Goal: Task Accomplishment & Management: Use online tool/utility

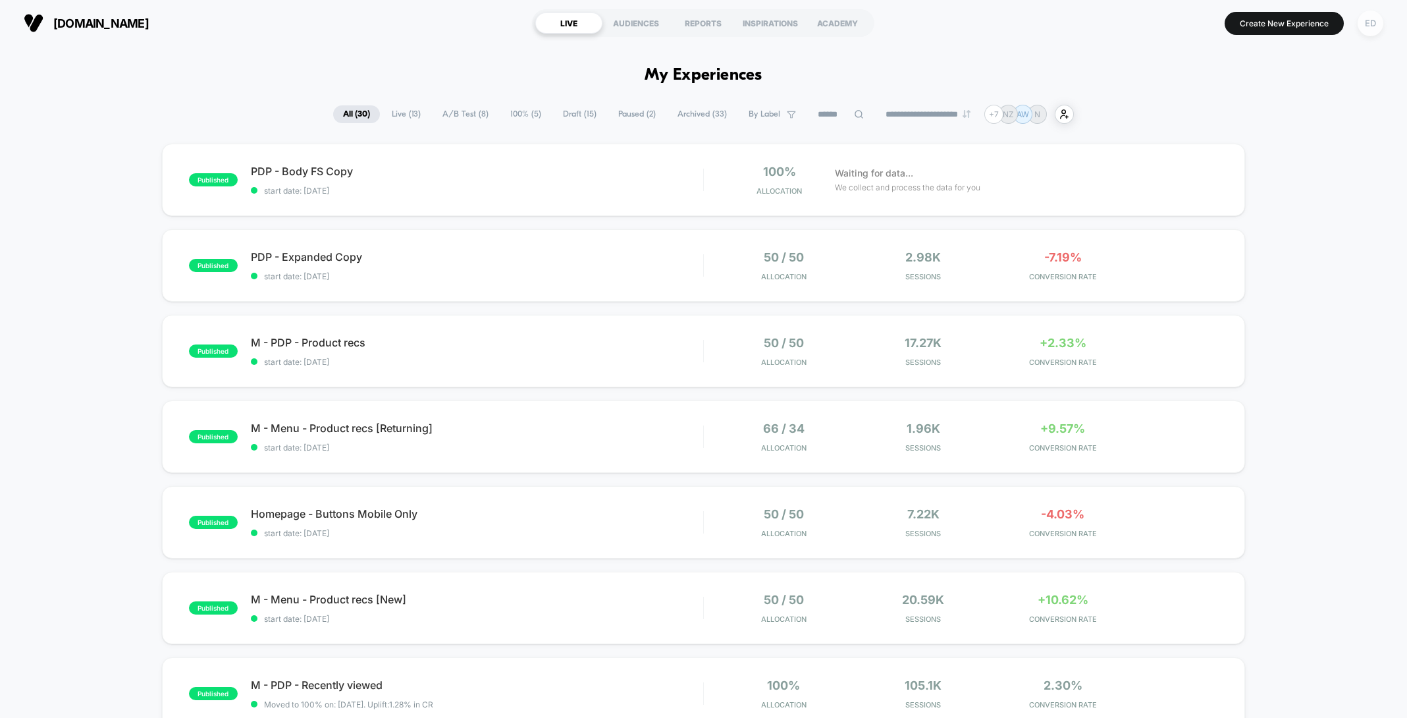
click at [1370, 20] on div "ED" at bounding box center [1371, 24] width 26 height 26
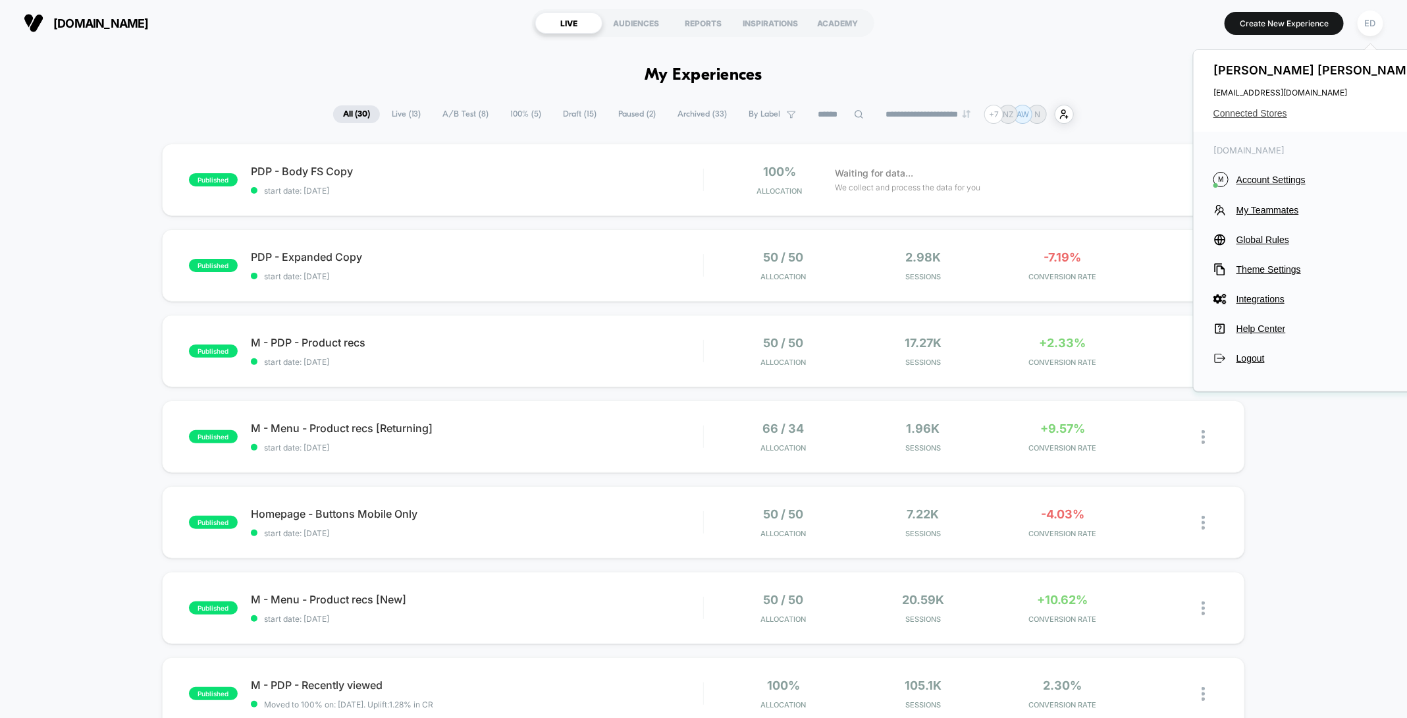
click at [1268, 115] on span "Connected Stores" at bounding box center [1317, 113] width 208 height 11
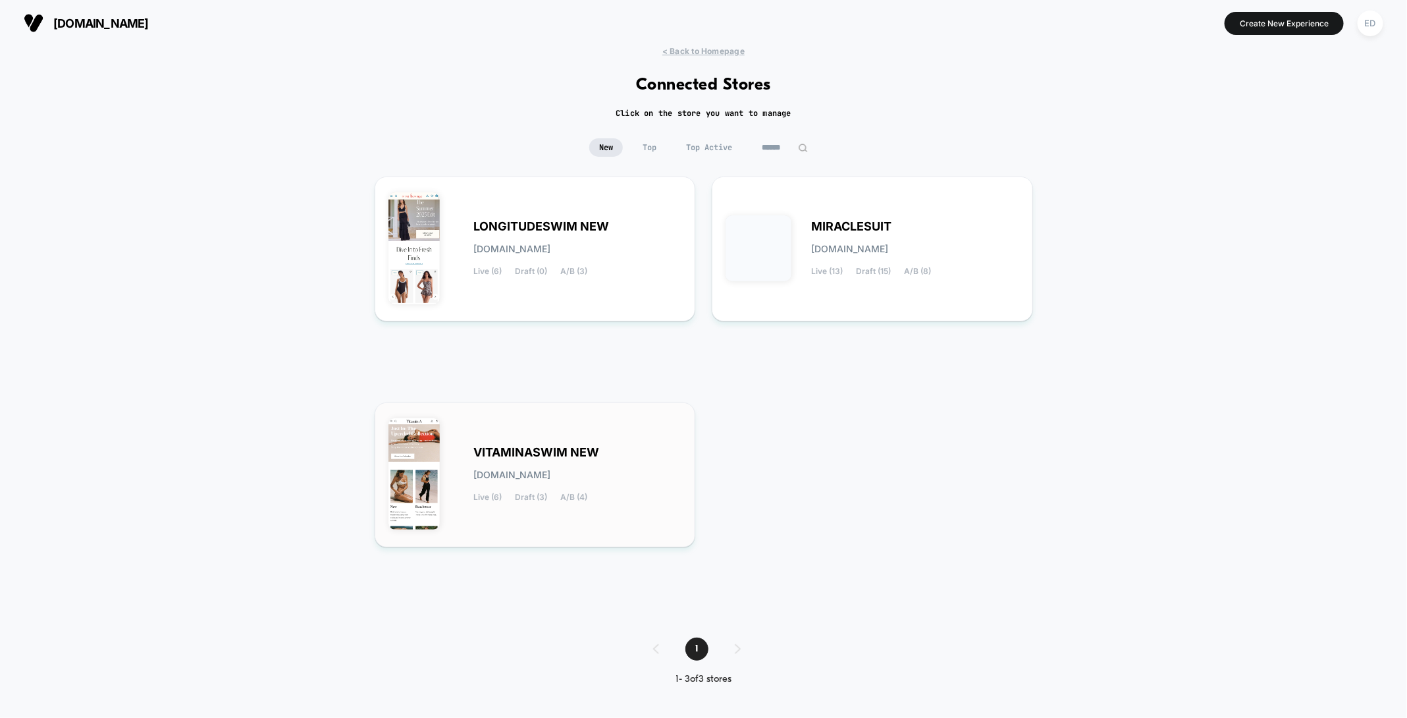
click at [554, 442] on div "VITAMINASWIM NEW [DOMAIN_NAME] Live (6) Draft (3) A/B (4)" at bounding box center [535, 474] width 294 height 117
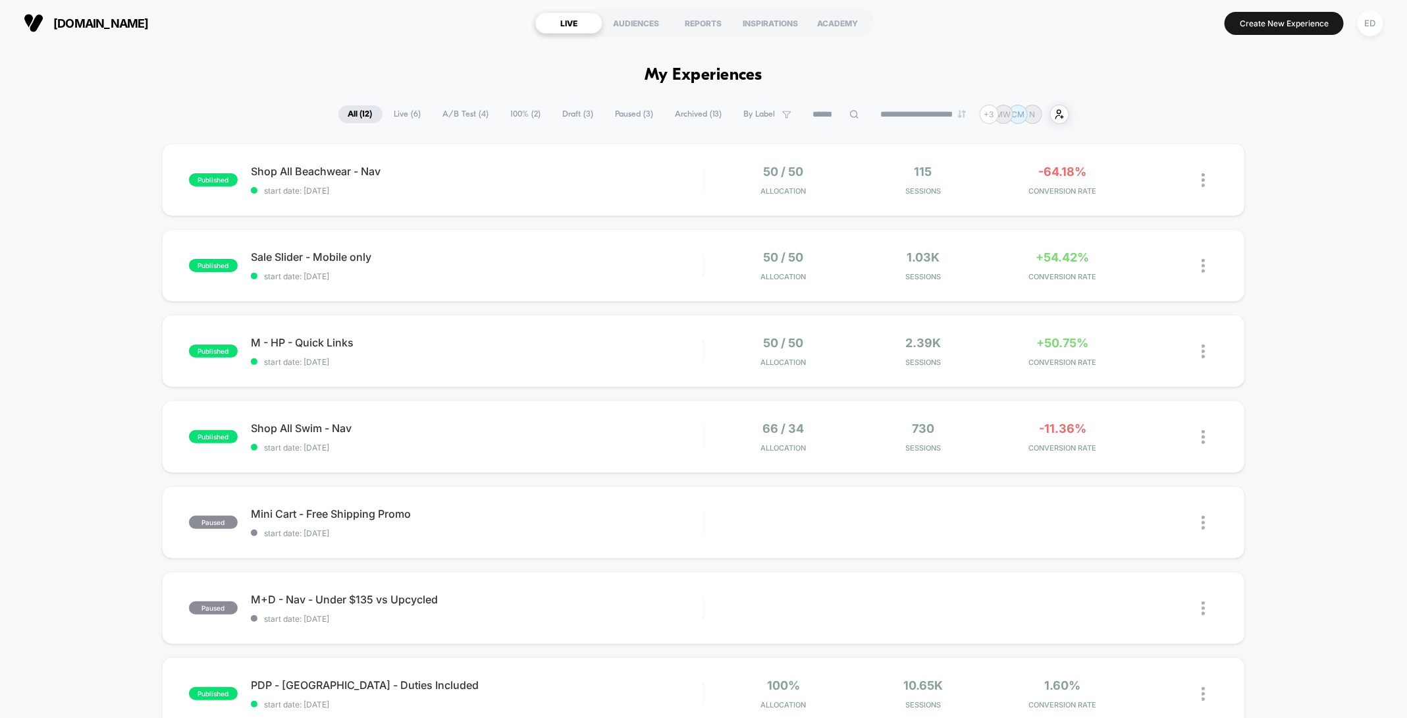
click at [403, 120] on span "Live ( 6 )" at bounding box center [408, 114] width 47 height 18
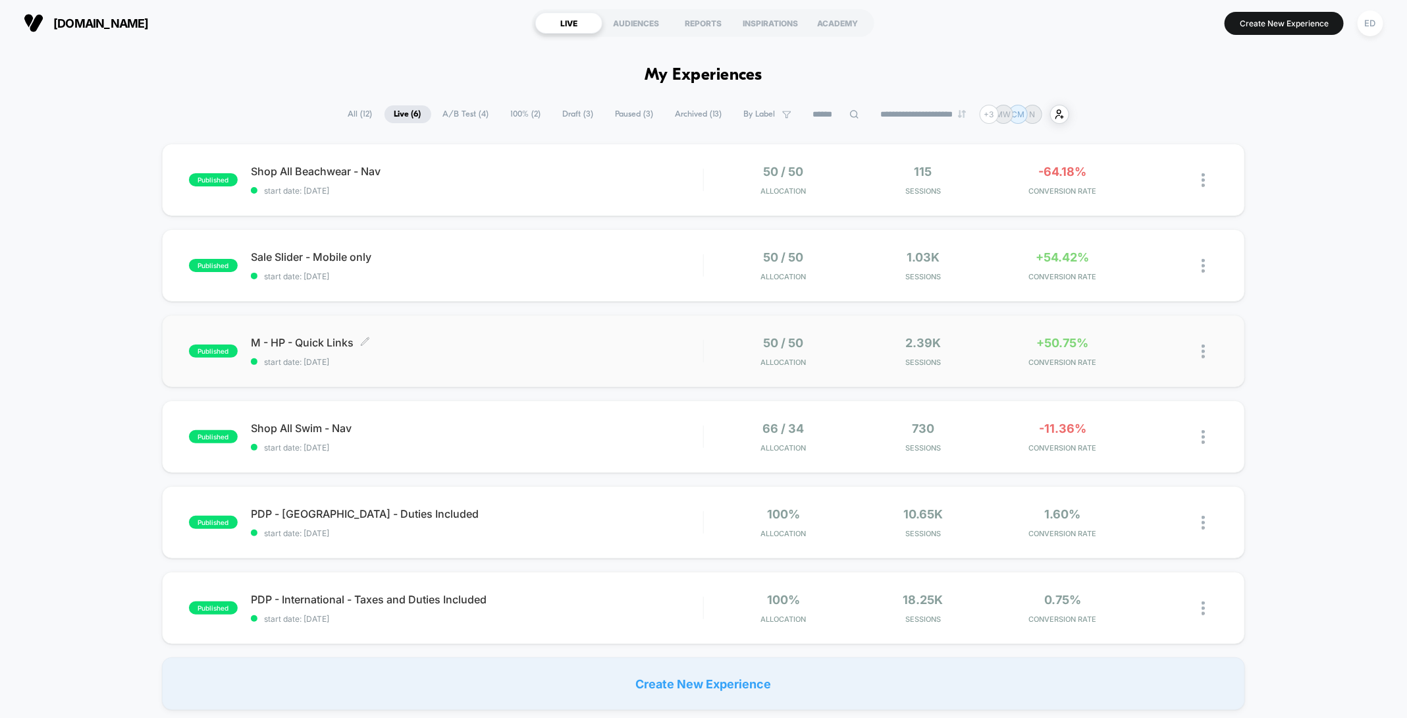
click at [323, 340] on span "M - HP - Quick Links Click to edit experience details" at bounding box center [477, 342] width 452 height 13
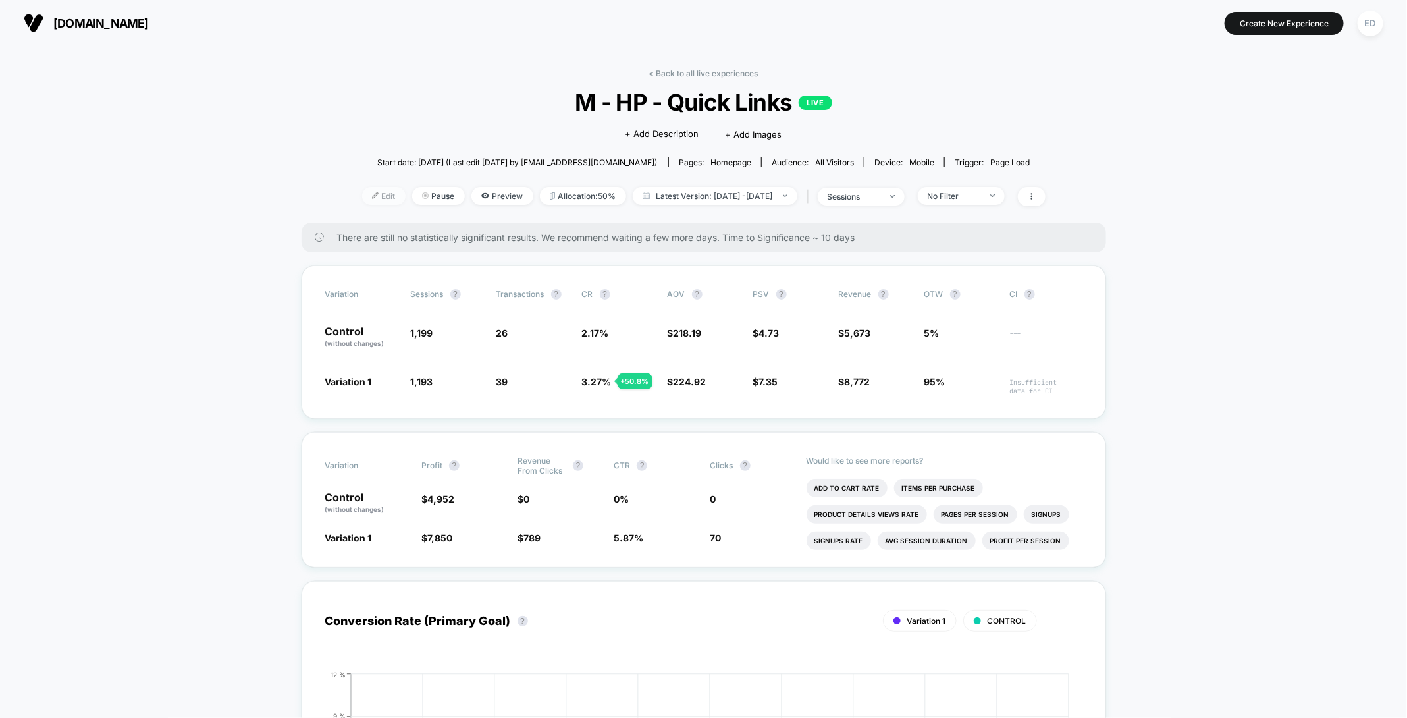
click at [362, 200] on span "Edit" at bounding box center [383, 196] width 43 height 18
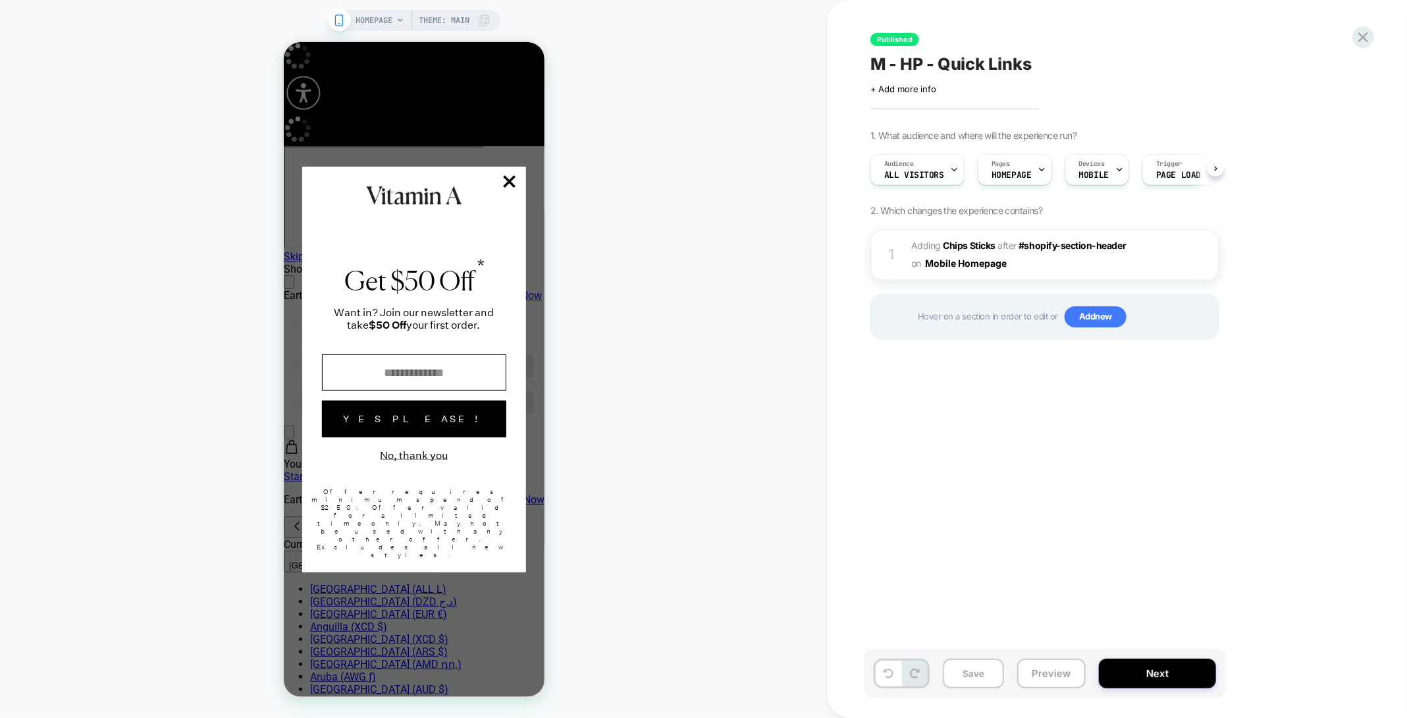
scroll to position [0, 1]
click at [506, 175] on button "Close Closes Web Dialog" at bounding box center [509, 182] width 33 height 33
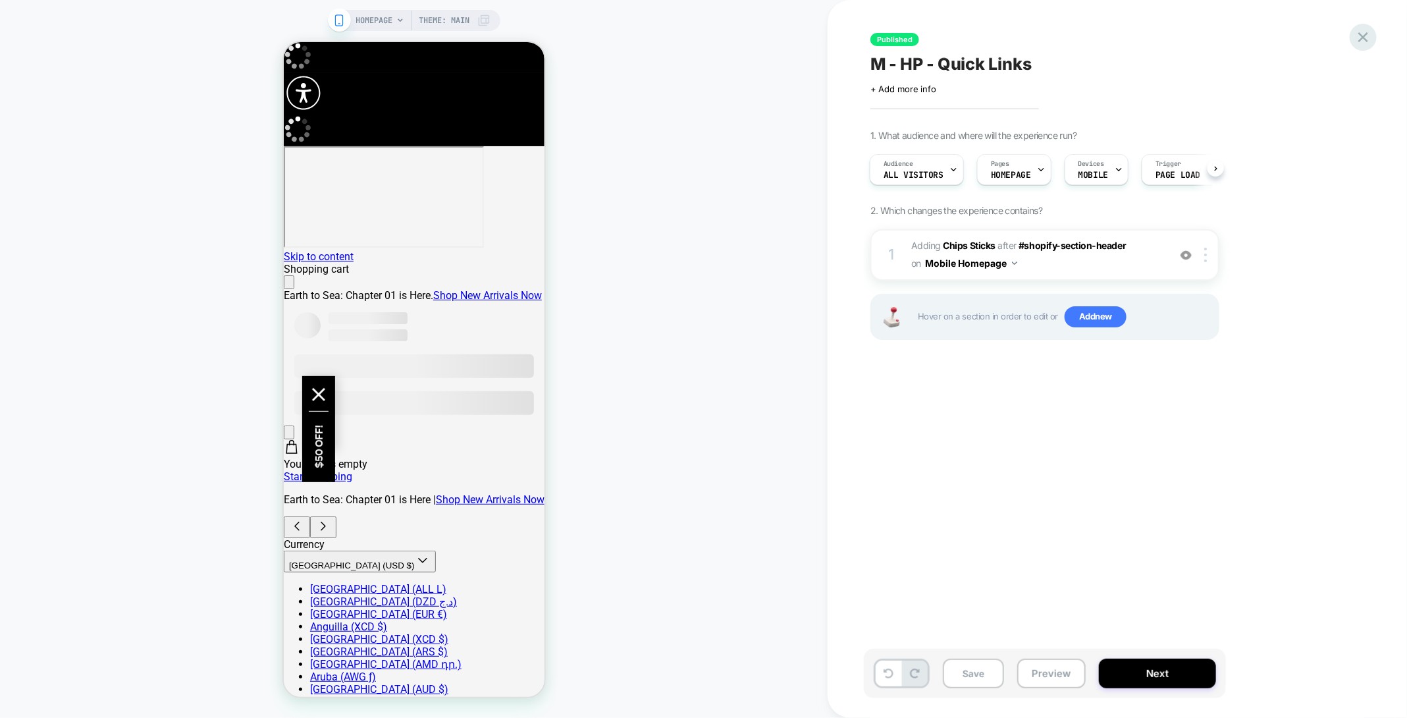
click at [1370, 41] on icon at bounding box center [1363, 37] width 18 height 18
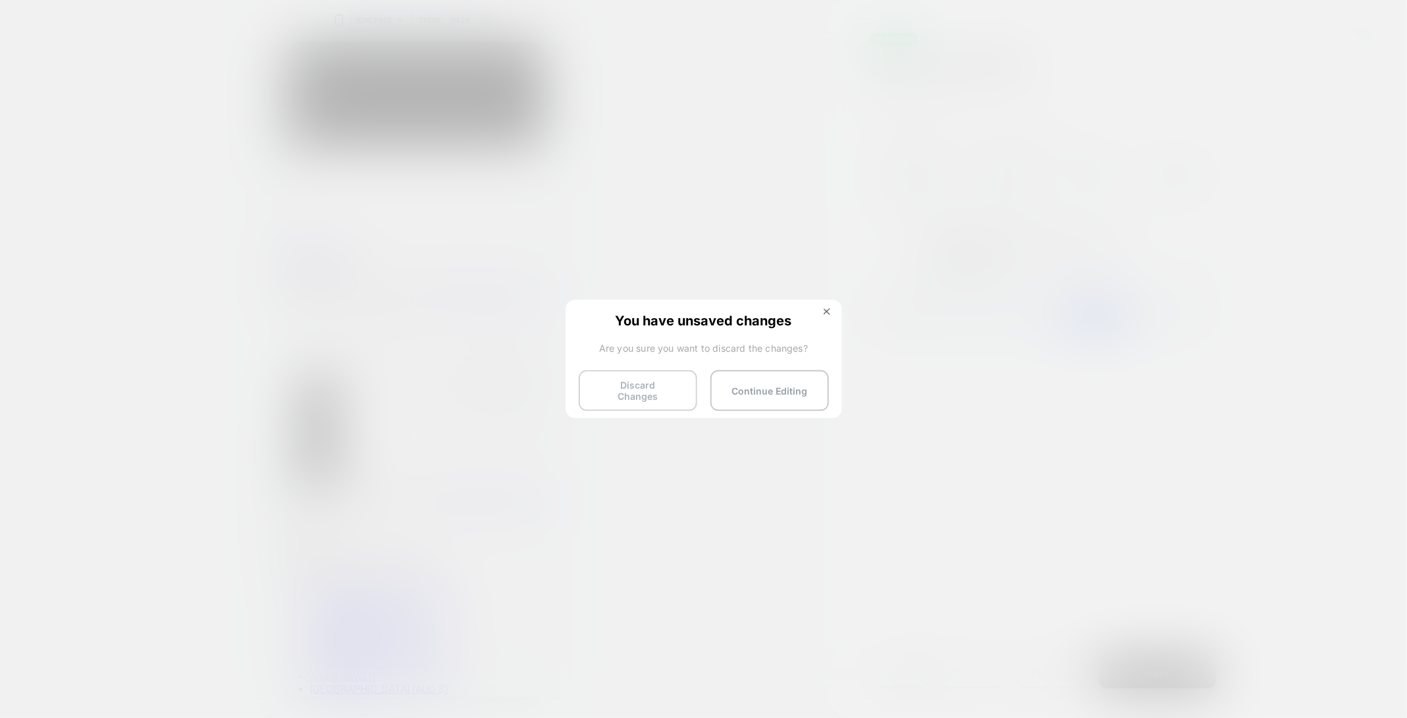
click at [633, 395] on button "Discard Changes" at bounding box center [638, 390] width 119 height 41
